Goal: Information Seeking & Learning: Learn about a topic

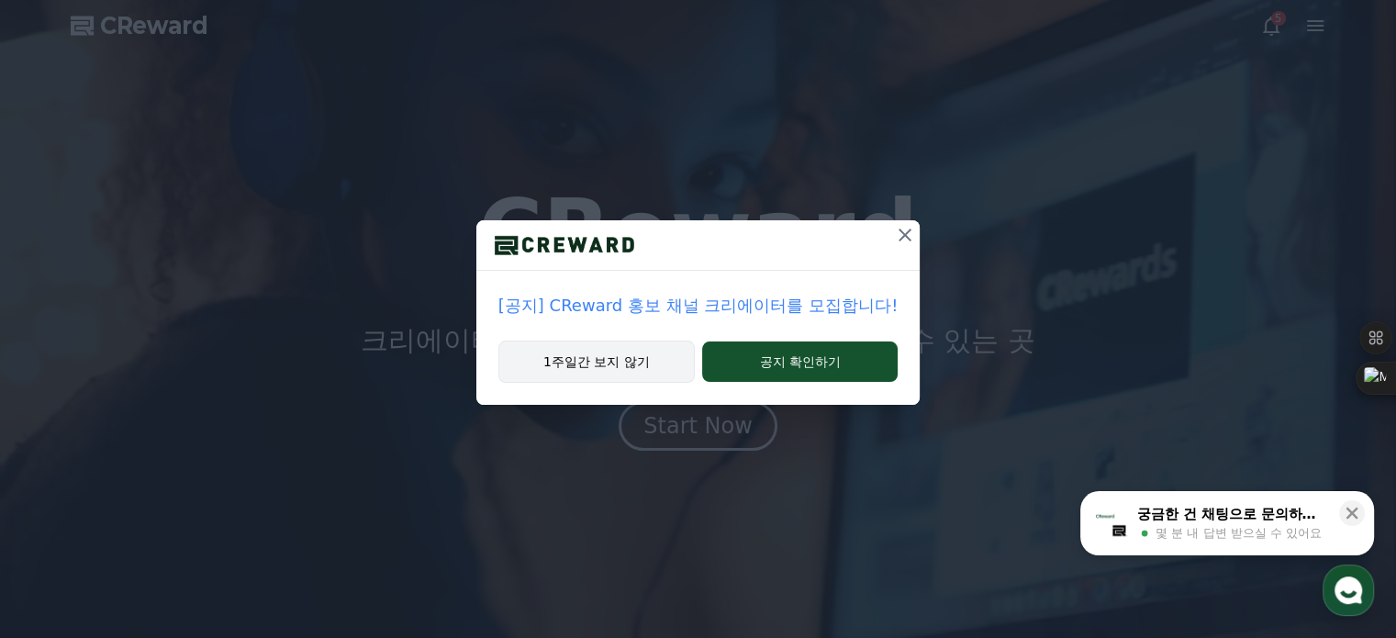
click at [596, 363] on button "1주일간 보지 않기" at bounding box center [596, 362] width 196 height 42
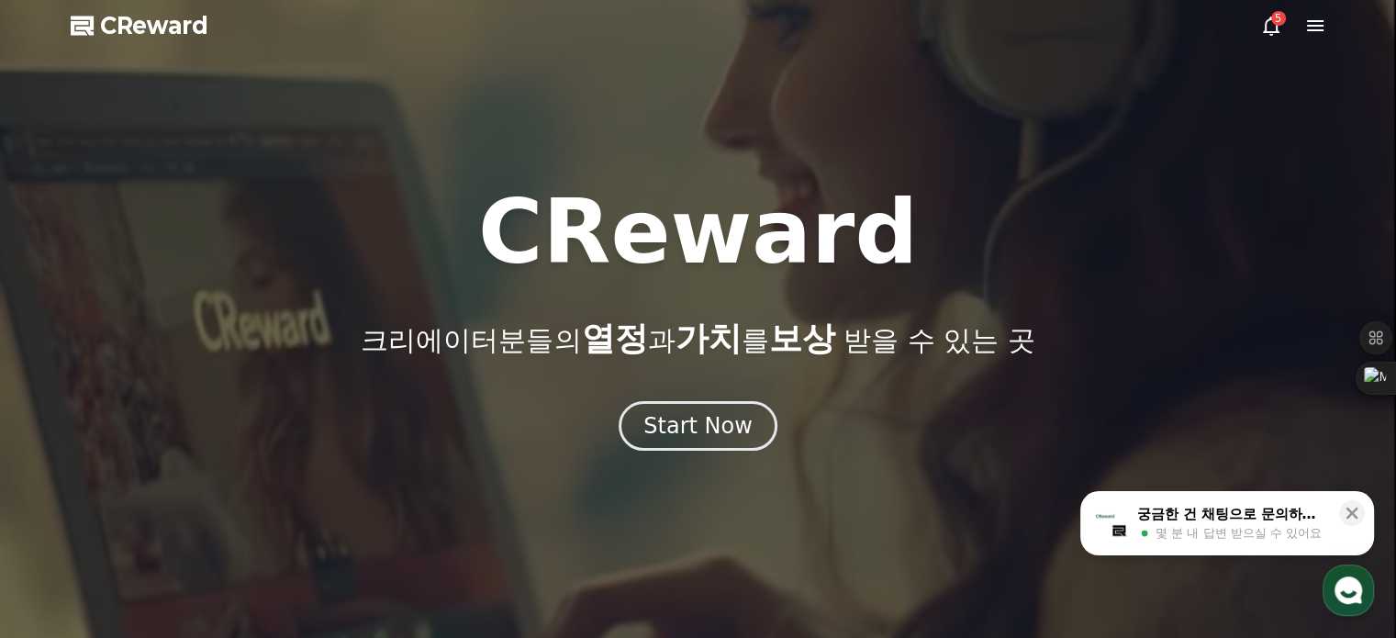
click at [1270, 23] on icon at bounding box center [1271, 26] width 22 height 22
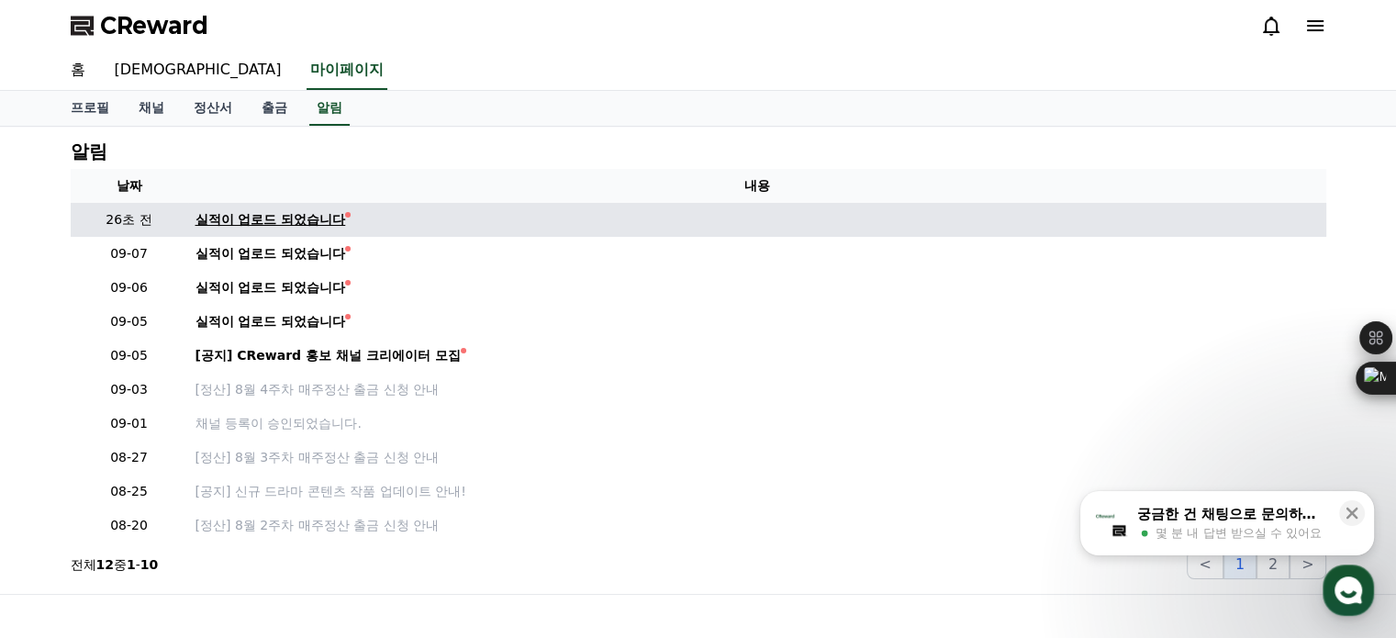
click at [299, 212] on div "실적이 업로드 되었습니다" at bounding box center [271, 219] width 151 height 19
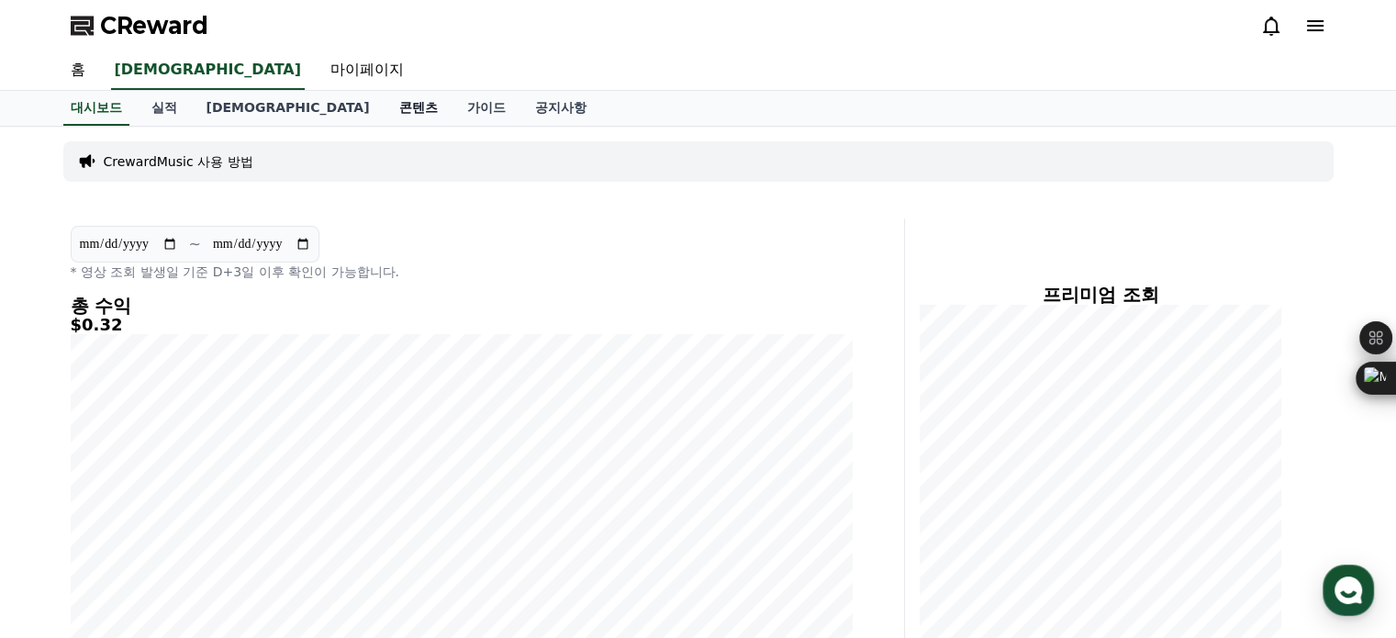
click at [385, 110] on link "콘텐츠" at bounding box center [419, 108] width 68 height 35
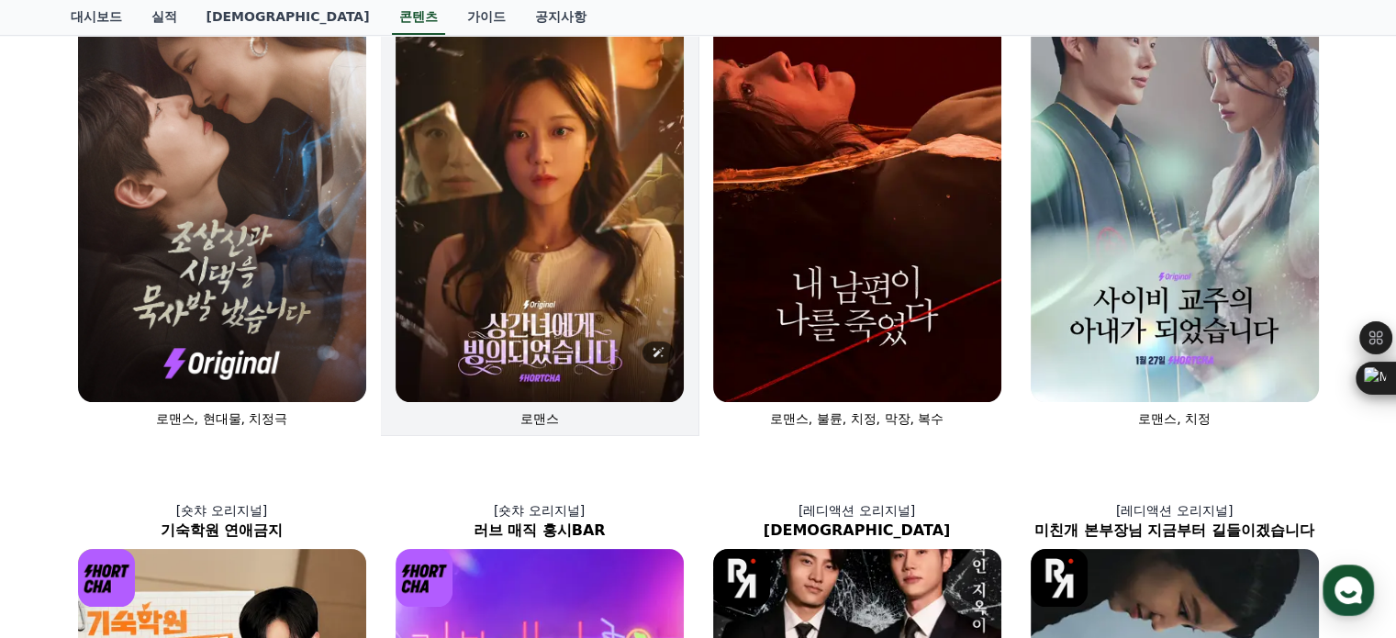
scroll to position [275, 0]
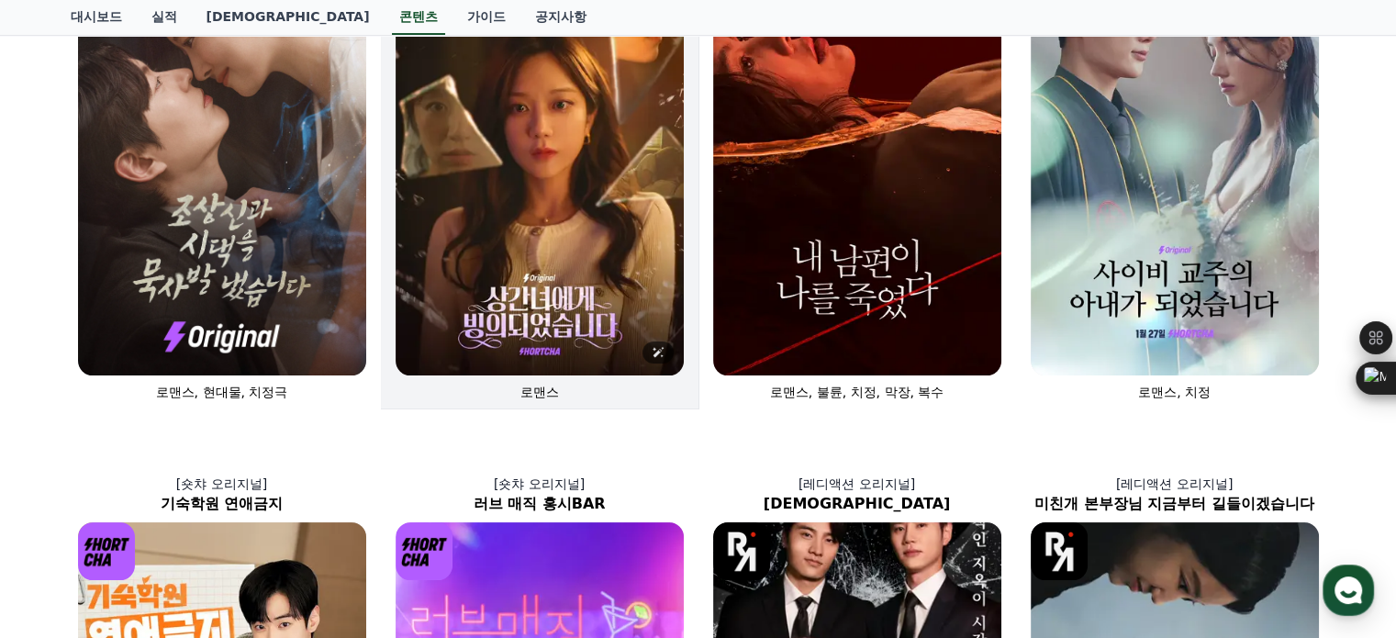
click at [547, 283] on img at bounding box center [540, 159] width 288 height 432
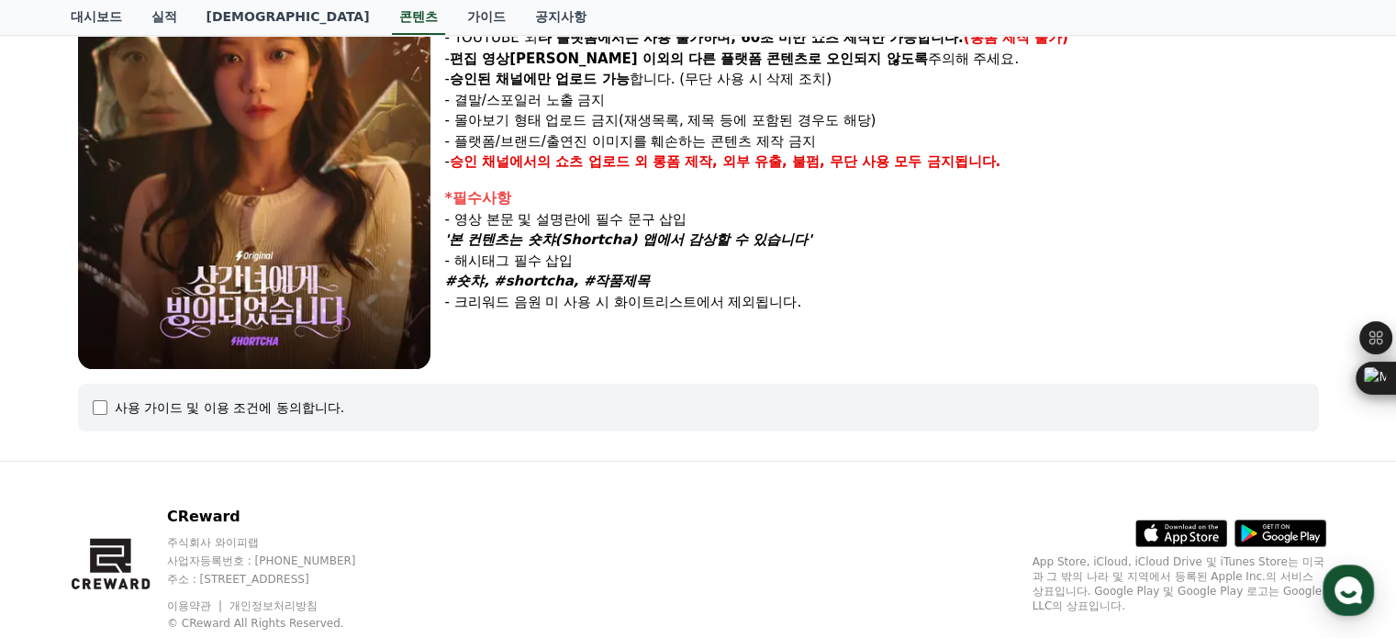
scroll to position [287, 0]
